Goal: Transaction & Acquisition: Download file/media

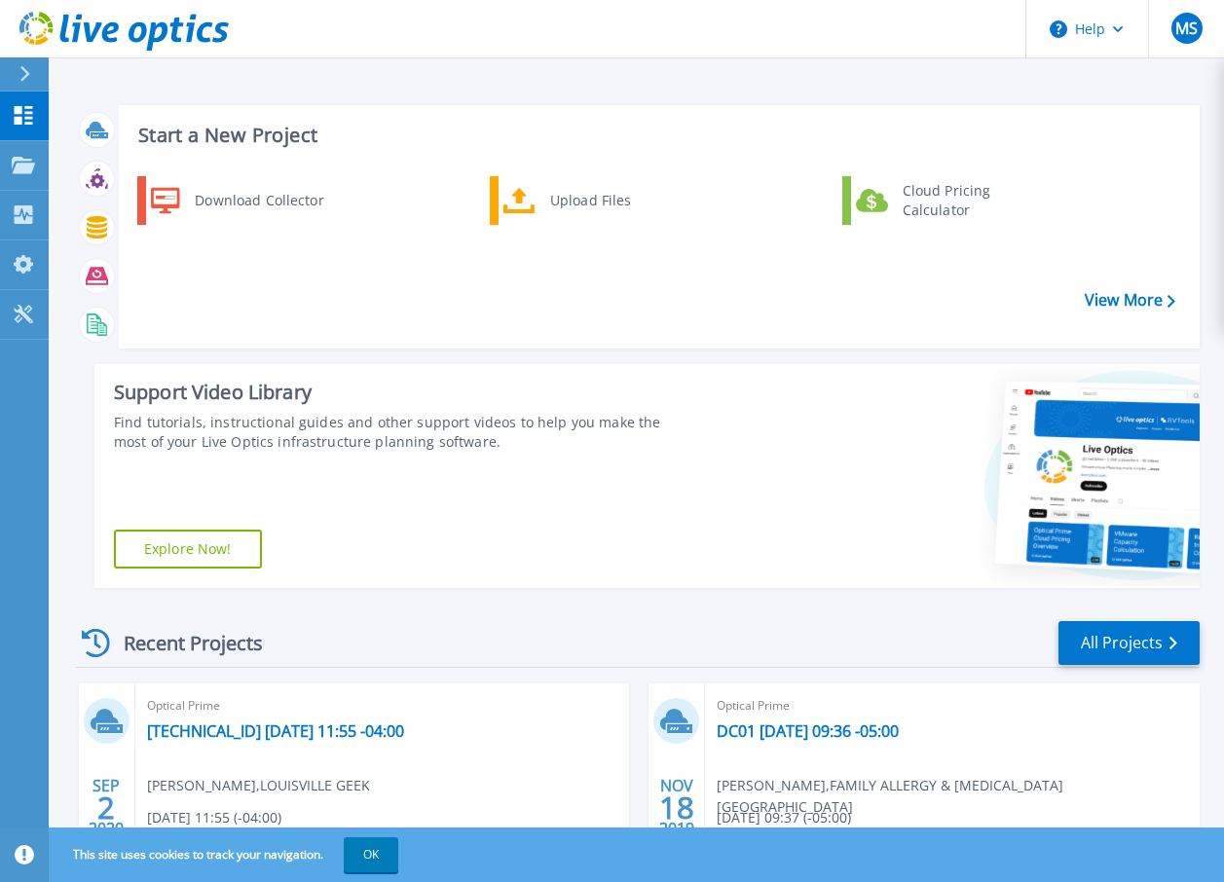
click at [24, 126] on link "Dashboard Dashboard" at bounding box center [24, 117] width 49 height 50
click at [25, 203] on link "Collectors Collectors" at bounding box center [24, 216] width 49 height 50
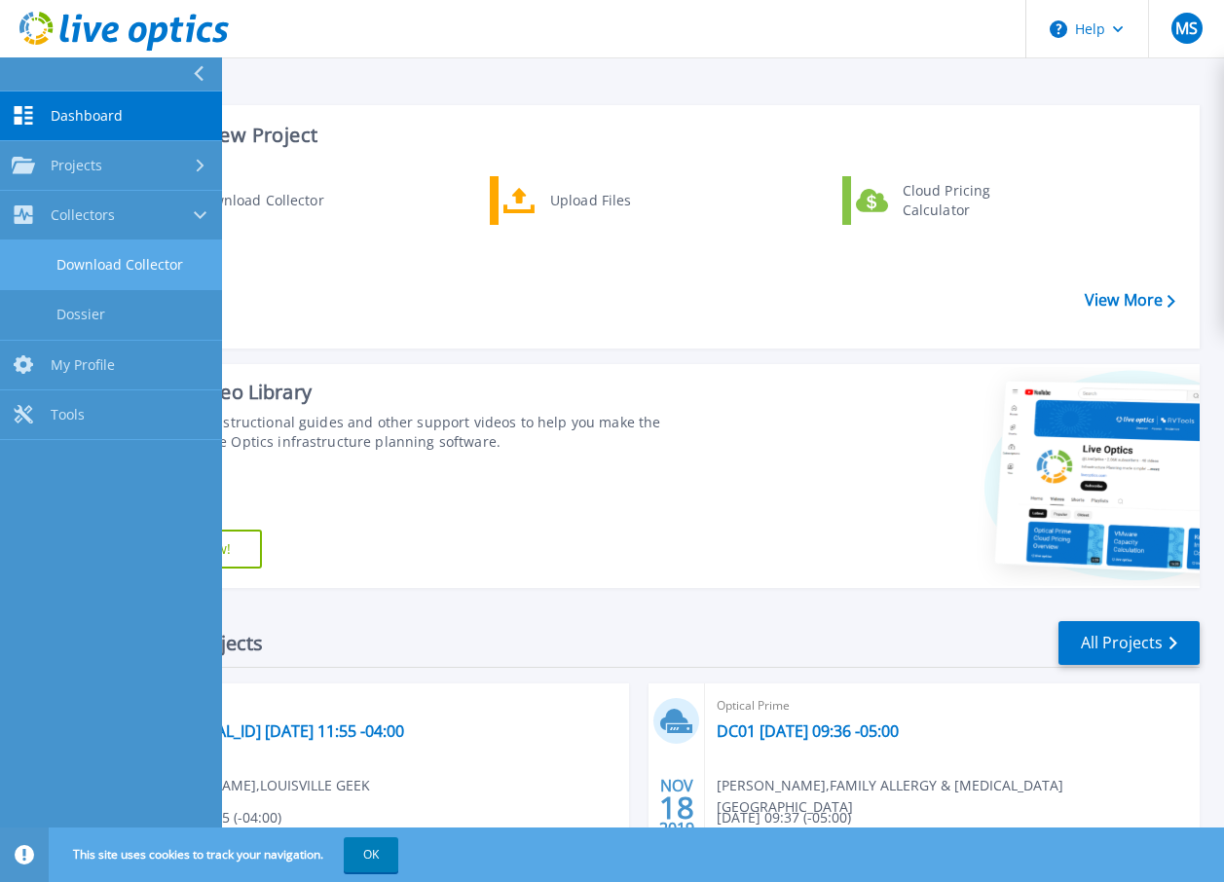
click at [136, 270] on link "Download Collector" at bounding box center [111, 266] width 222 height 50
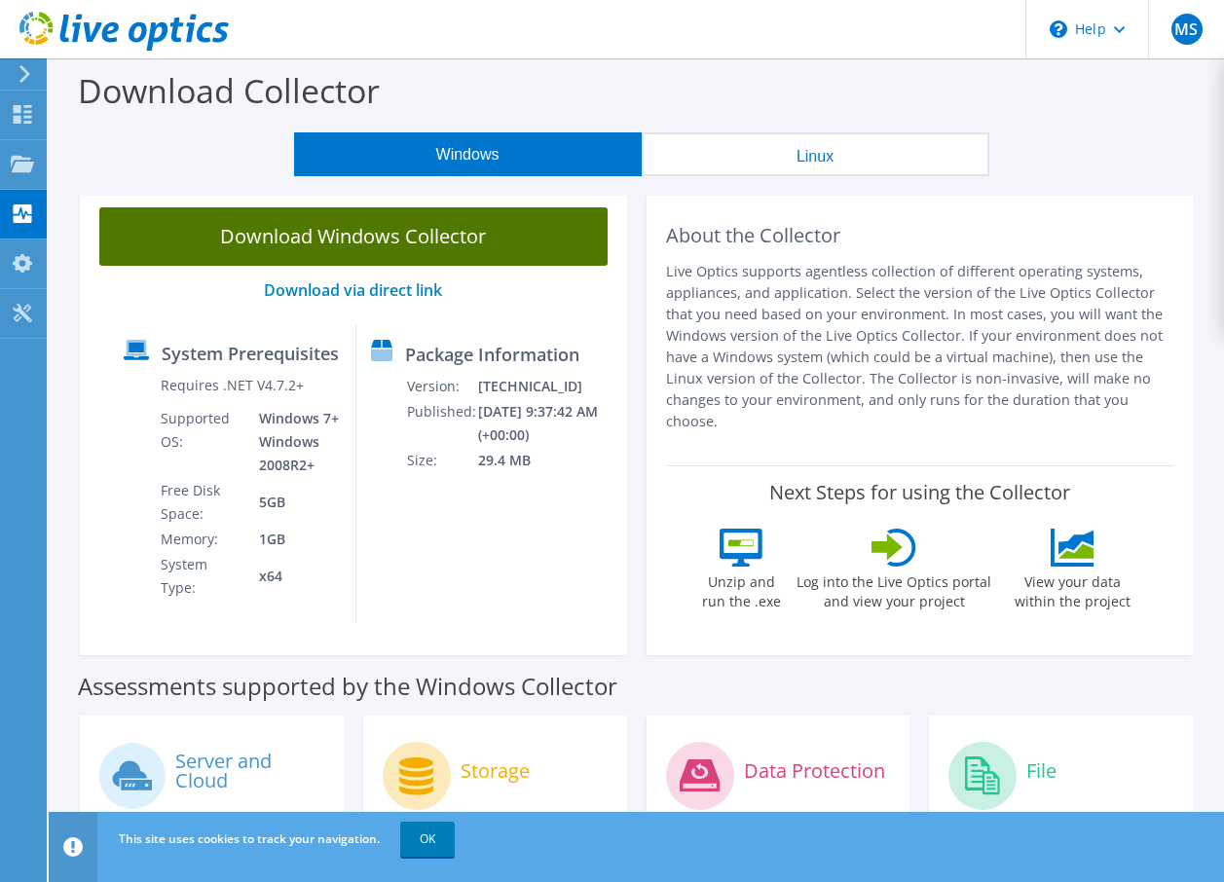
click at [479, 239] on link "Download Windows Collector" at bounding box center [353, 236] width 508 height 58
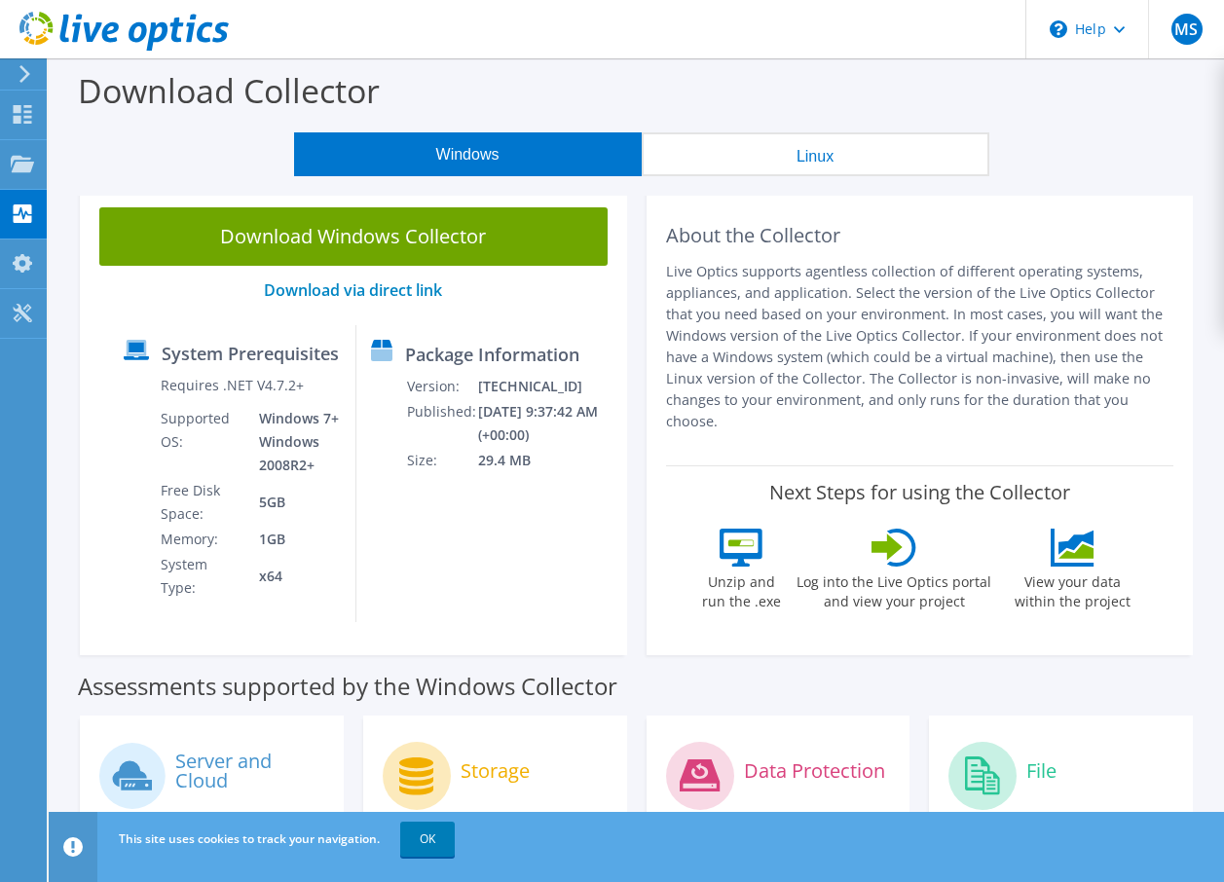
click at [1163, 111] on div "Download Collector" at bounding box center [636, 95] width 1156 height 74
click at [796, 106] on div "Download Collector" at bounding box center [636, 95] width 1156 height 74
click at [433, 846] on link "OK" at bounding box center [427, 839] width 55 height 35
